Goal: Task Accomplishment & Management: Use online tool/utility

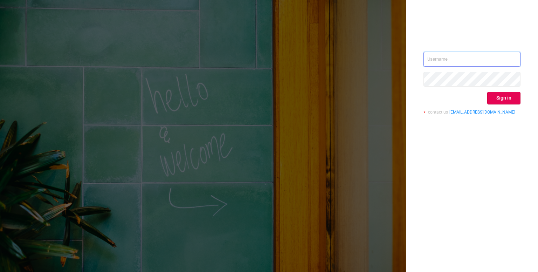
type input "[PERSON_NAME][EMAIL_ADDRESS][DOMAIN_NAME]"
click at [507, 90] on div "[PERSON_NAME][EMAIL_ADDRESS][DOMAIN_NAME] Sign in contact us [EMAIL_ADDRESS][DO…" at bounding box center [472, 86] width 97 height 68
click at [504, 100] on button "Sign in" at bounding box center [503, 98] width 33 height 13
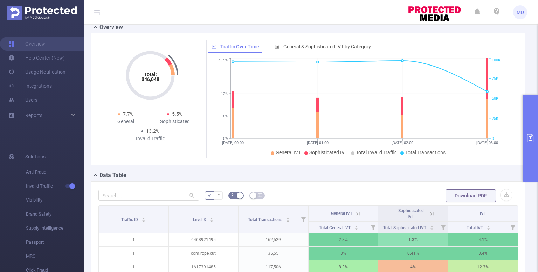
scroll to position [55, 0]
click at [532, 130] on button "primary" at bounding box center [530, 138] width 15 height 87
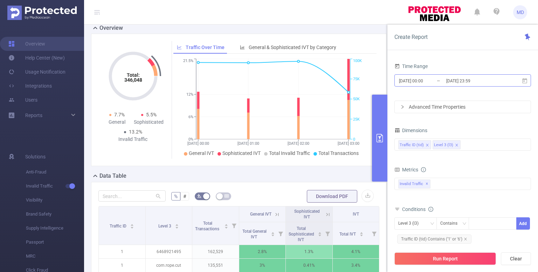
click at [420, 79] on input "[DATE] 00:00" at bounding box center [426, 80] width 57 height 9
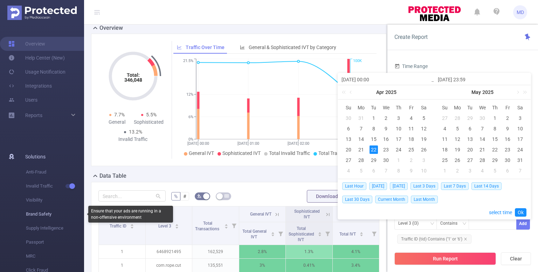
click at [26, 213] on span "Brand Safety" at bounding box center [55, 214] width 58 height 14
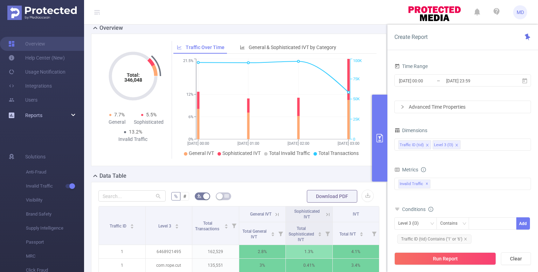
click at [47, 115] on div "Reports" at bounding box center [42, 115] width 84 height 14
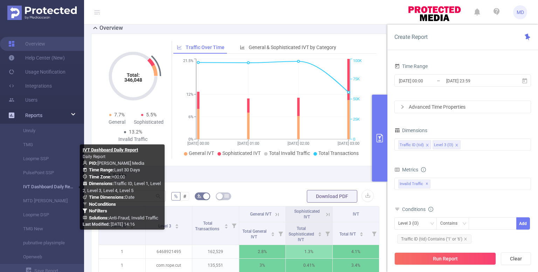
click at [45, 184] on link "IVT Dashboard Daily Report" at bounding box center [45, 187] width 62 height 14
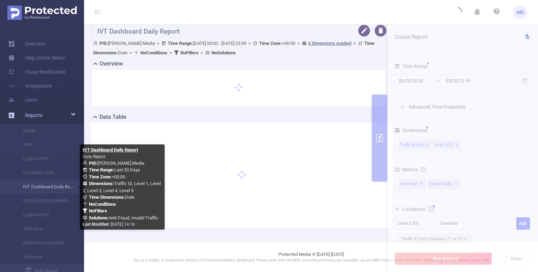
scroll to position [34, 0]
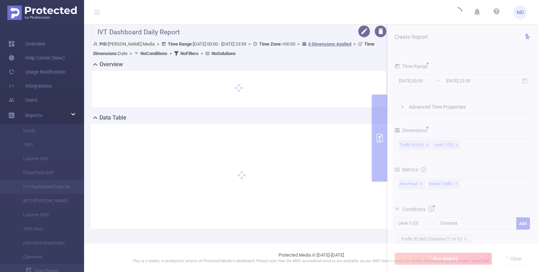
type input "[DATE] 00:00"
type input "[DATE] 23:59"
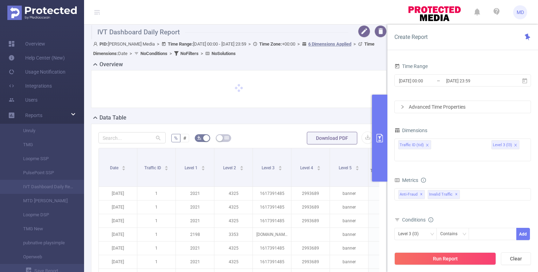
scroll to position [55, 0]
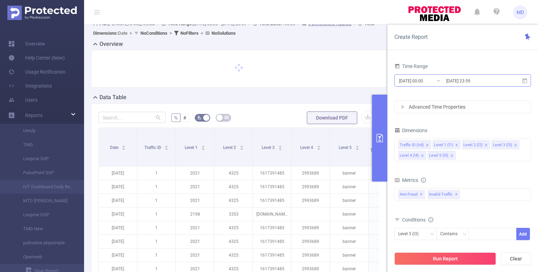
click at [416, 82] on input "[DATE] 00:00" at bounding box center [426, 80] width 57 height 9
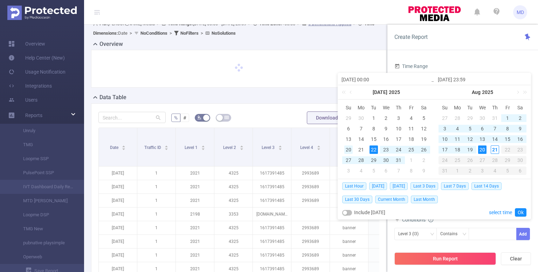
click at [345, 152] on div "20" at bounding box center [348, 149] width 8 height 8
click at [484, 148] on div "20" at bounding box center [482, 149] width 8 height 8
type input "[DATE] 00:00"
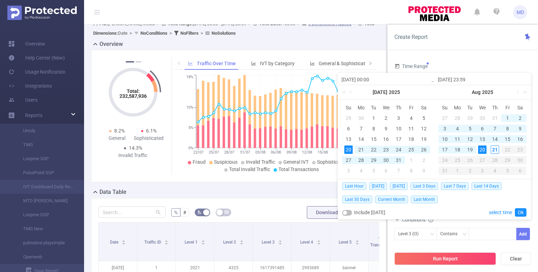
click at [481, 149] on div "20" at bounding box center [482, 149] width 8 height 8
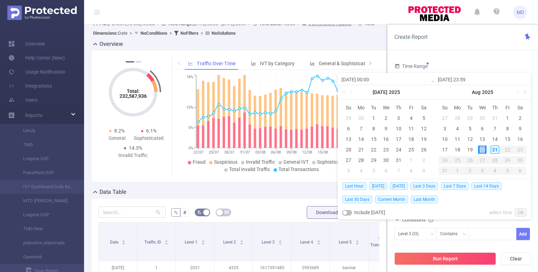
click at [481, 149] on div "20" at bounding box center [482, 149] width 8 height 8
type input "[DATE] 00:00"
click at [386, 149] on div "20" at bounding box center [386, 149] width 8 height 8
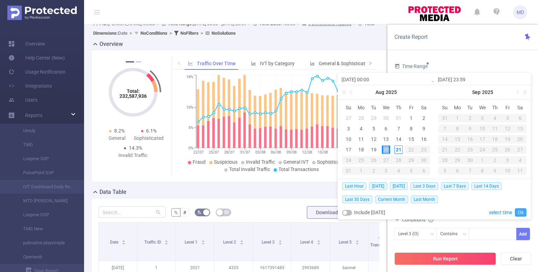
click at [520, 214] on link "Ok" at bounding box center [521, 212] width 12 height 8
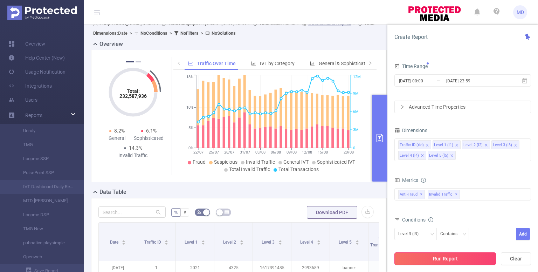
click at [437, 256] on button "Run Report" at bounding box center [445, 258] width 102 height 13
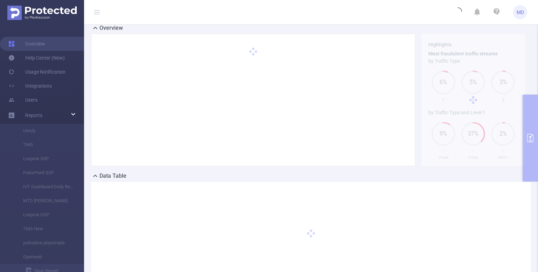
click at [527, 137] on div "PID: [PERSON_NAME] Media > Time Range: [DATE] 00:00 - [DATE] 23:59 > Time Zone:…" at bounding box center [311, 151] width 454 height 299
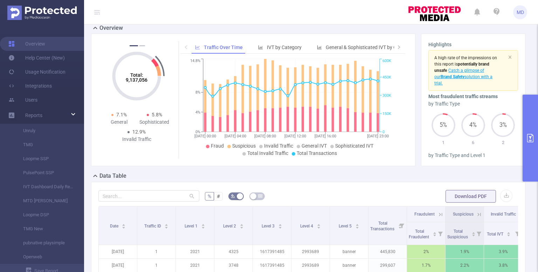
click at [527, 137] on icon "primary" at bounding box center [530, 138] width 8 height 8
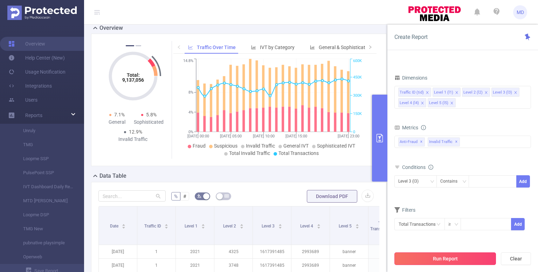
click at [457, 257] on button "Run Report" at bounding box center [445, 258] width 102 height 13
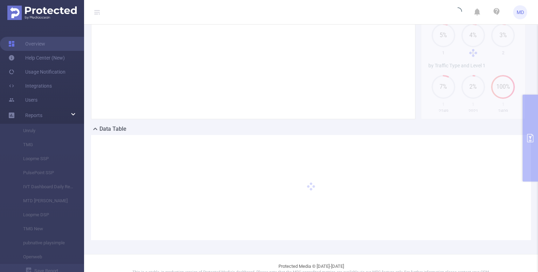
scroll to position [102, 0]
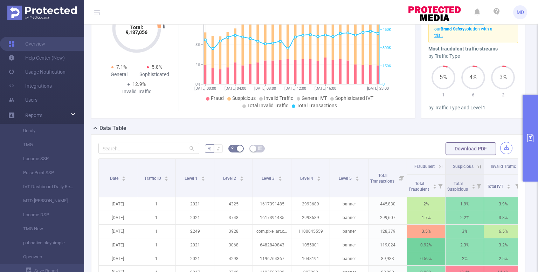
click at [500, 149] on button "button" at bounding box center [506, 148] width 12 height 12
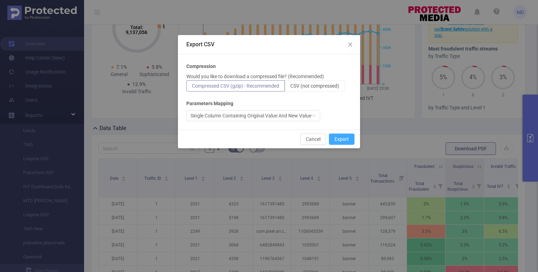
click at [343, 140] on button "Export" at bounding box center [342, 138] width 26 height 11
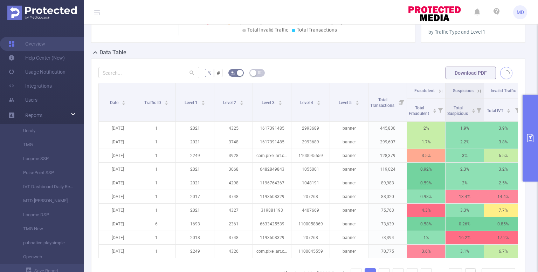
scroll to position [178, 0]
click at [500, 69] on button "button" at bounding box center [506, 72] width 12 height 12
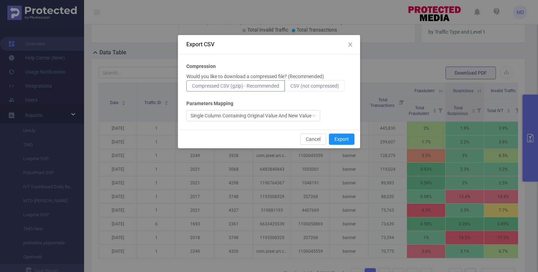
click at [324, 87] on span "CSV (not compressed)" at bounding box center [314, 86] width 49 height 6
click at [290, 88] on input "CSV (not compressed)" at bounding box center [290, 88] width 0 height 0
click at [342, 140] on button "Export" at bounding box center [342, 138] width 26 height 11
